Goal: Information Seeking & Learning: Learn about a topic

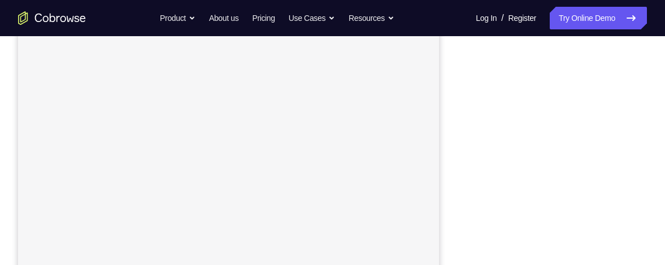
scroll to position [150, 0]
click at [655, 214] on div "Your Support Agent Your Customer Web iOS Android Next Steps We’d be happy to gi…" at bounding box center [332, 223] width 665 height 746
click at [651, 185] on div "Your Support Agent Your Customer Web iOS Android Next Steps We’d be happy to gi…" at bounding box center [332, 223] width 665 height 746
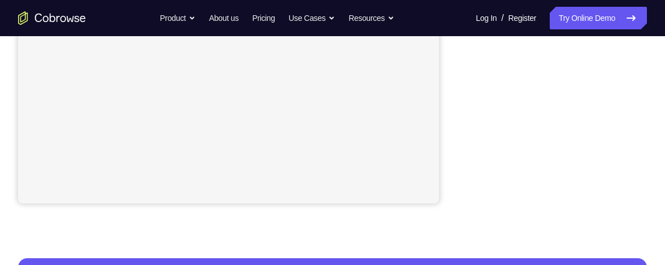
scroll to position [325, 0]
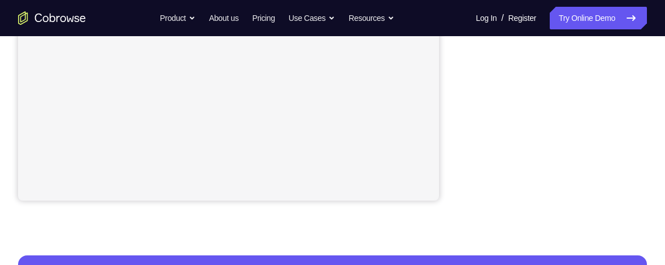
click at [655, 160] on div "Your Support Agent Your Customer Web iOS Android Next Steps We’d be happy to gi…" at bounding box center [332, 84] width 665 height 746
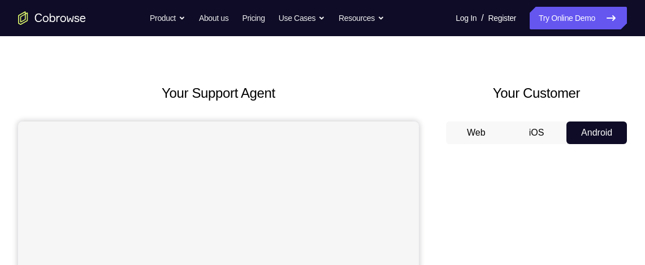
scroll to position [25, 0]
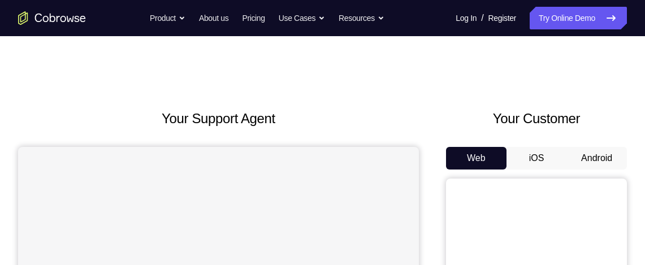
click at [608, 156] on button "Android" at bounding box center [596, 158] width 60 height 23
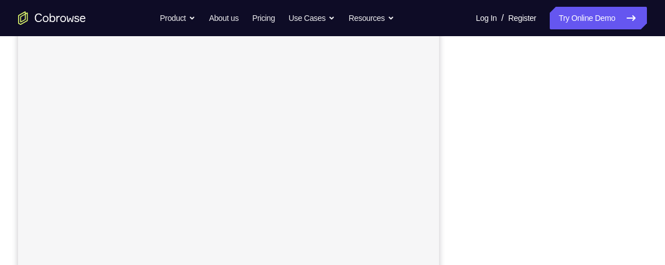
scroll to position [201, 0]
click at [644, 162] on div "Your Support Agent Your Customer Web iOS Android Next Steps We’d be happy to gi…" at bounding box center [332, 208] width 665 height 746
